Goal: Task Accomplishment & Management: Manage account settings

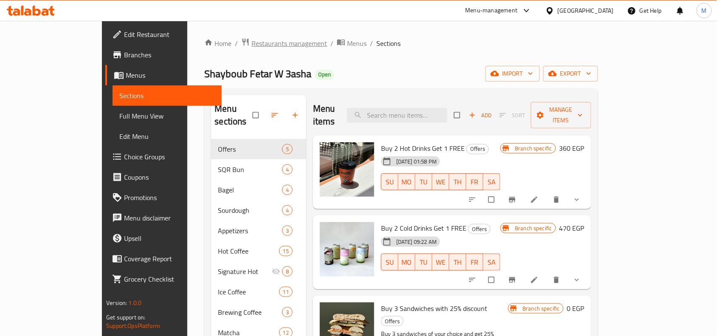
click at [252, 43] on span "Restaurants management" at bounding box center [290, 43] width 76 height 10
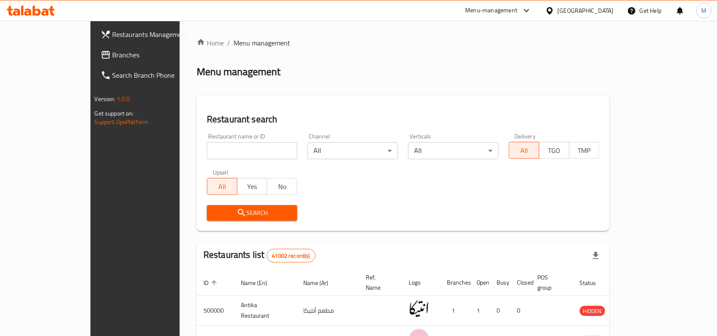
click at [207, 152] on input "search" at bounding box center [252, 150] width 91 height 17
paste input "Temry Market"
type input "Temry Market"
click button "Search" at bounding box center [252, 213] width 91 height 16
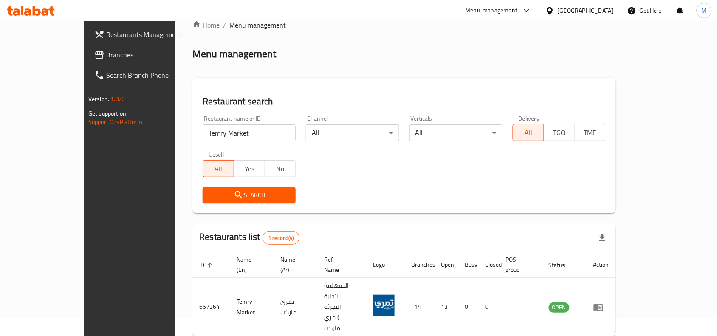
scroll to position [26, 0]
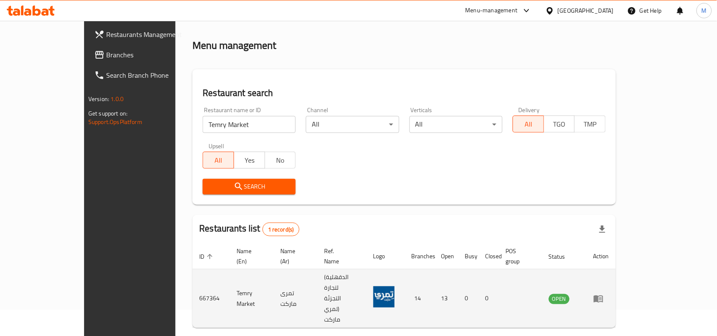
click at [604, 294] on icon "enhanced table" at bounding box center [599, 299] width 10 height 10
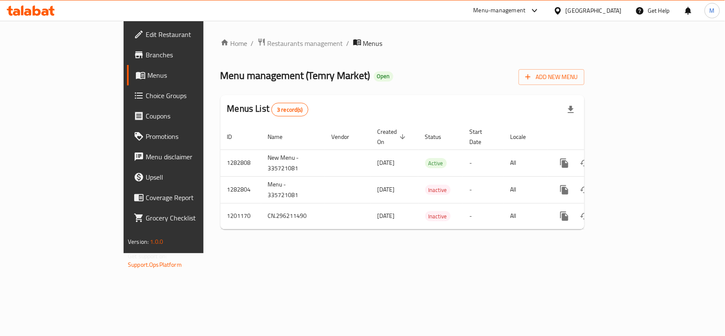
click at [146, 54] on span "Branches" at bounding box center [192, 55] width 92 height 10
